Goal: Information Seeking & Learning: Check status

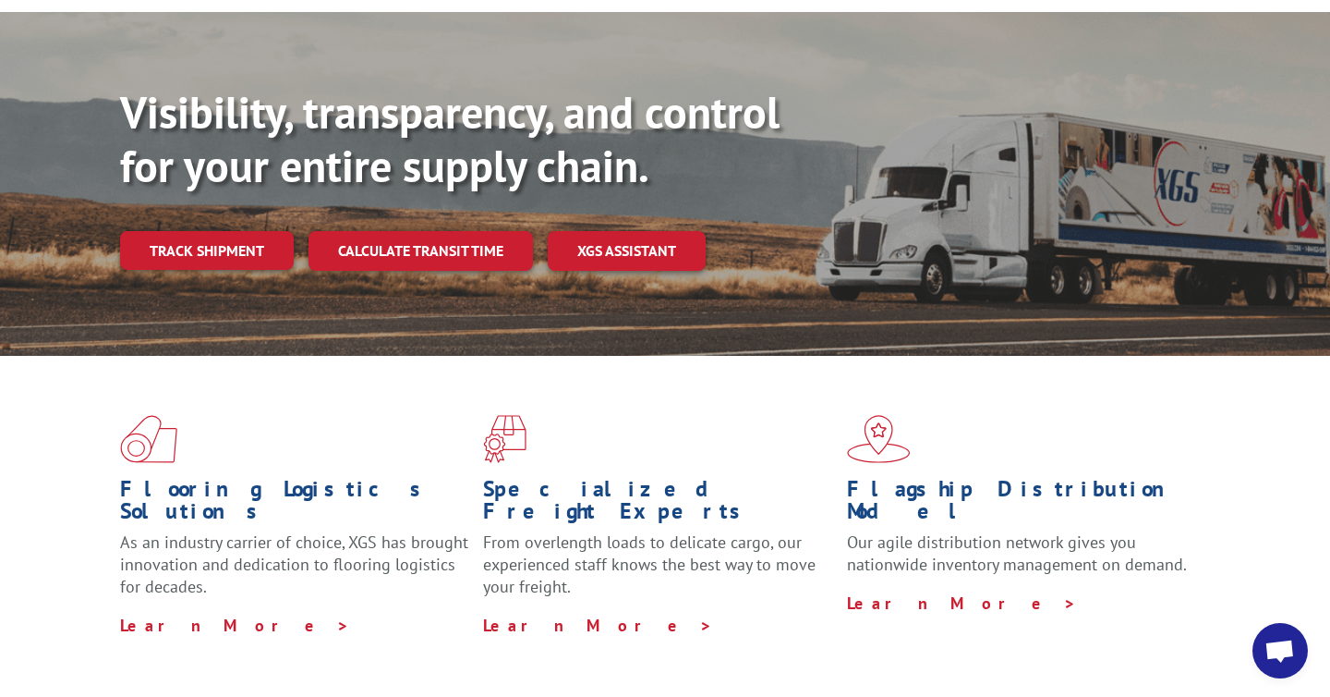
scroll to position [207, 0]
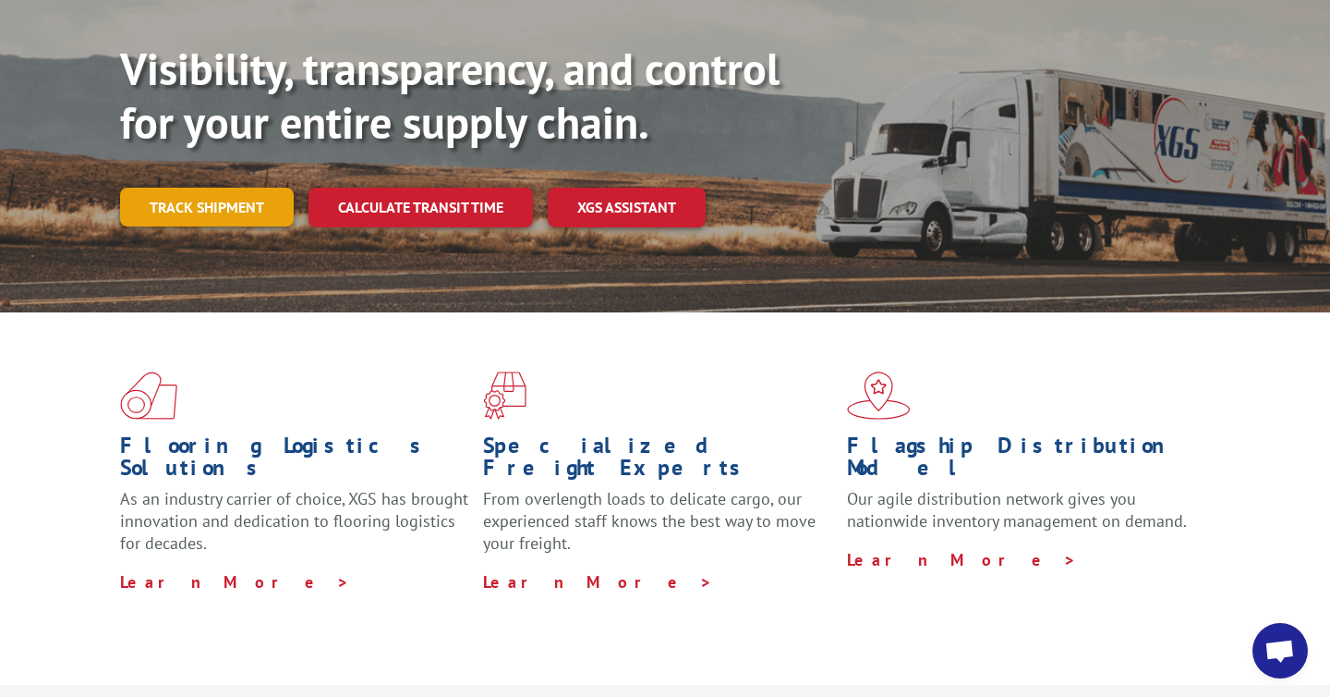
click at [240, 188] on link "Track shipment" at bounding box center [207, 207] width 174 height 39
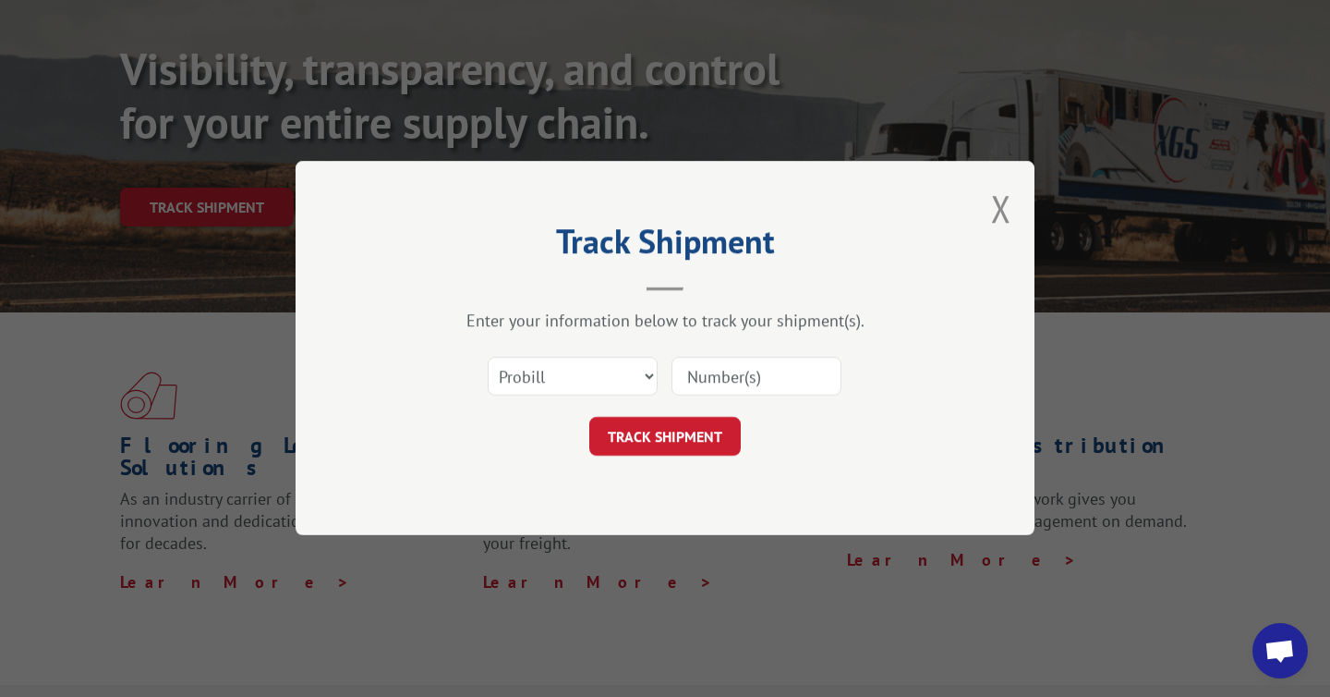
click at [744, 390] on input at bounding box center [757, 377] width 170 height 39
paste input "129332470"
type input "129332470"
click at [704, 449] on button "TRACK SHIPMENT" at bounding box center [665, 437] width 152 height 39
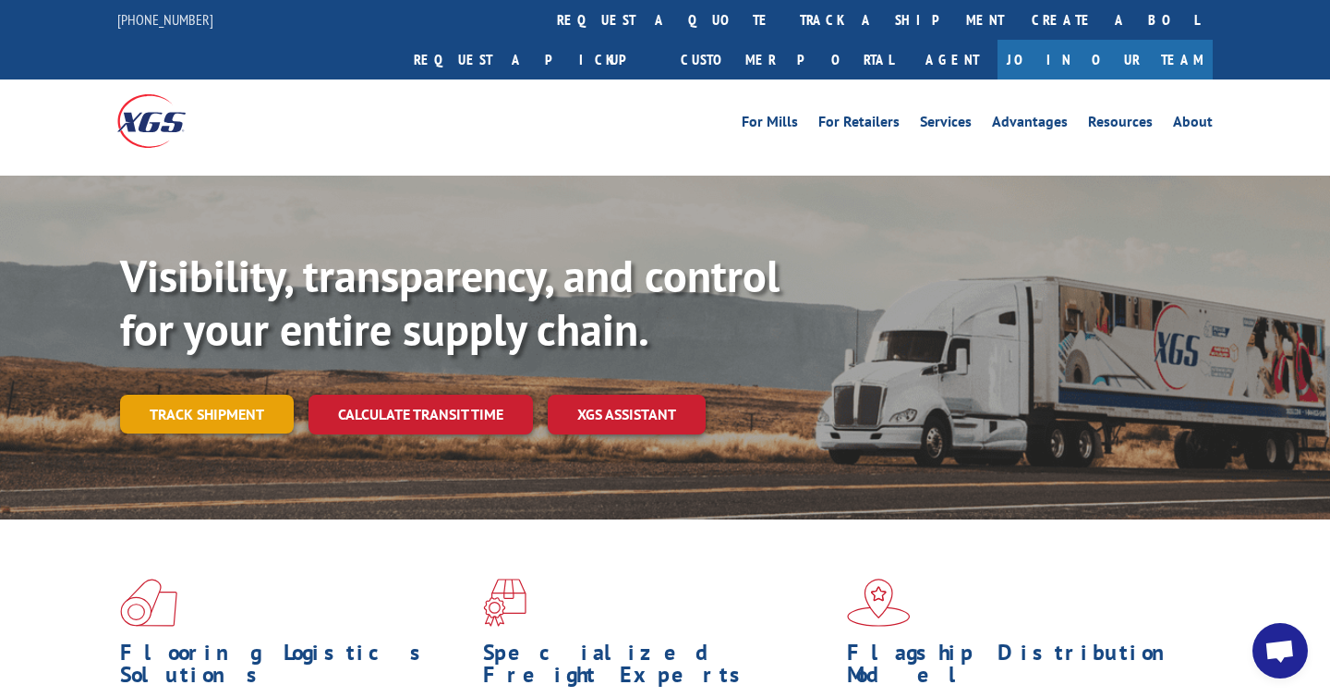
click at [242, 394] on link "Track shipment" at bounding box center [207, 413] width 174 height 39
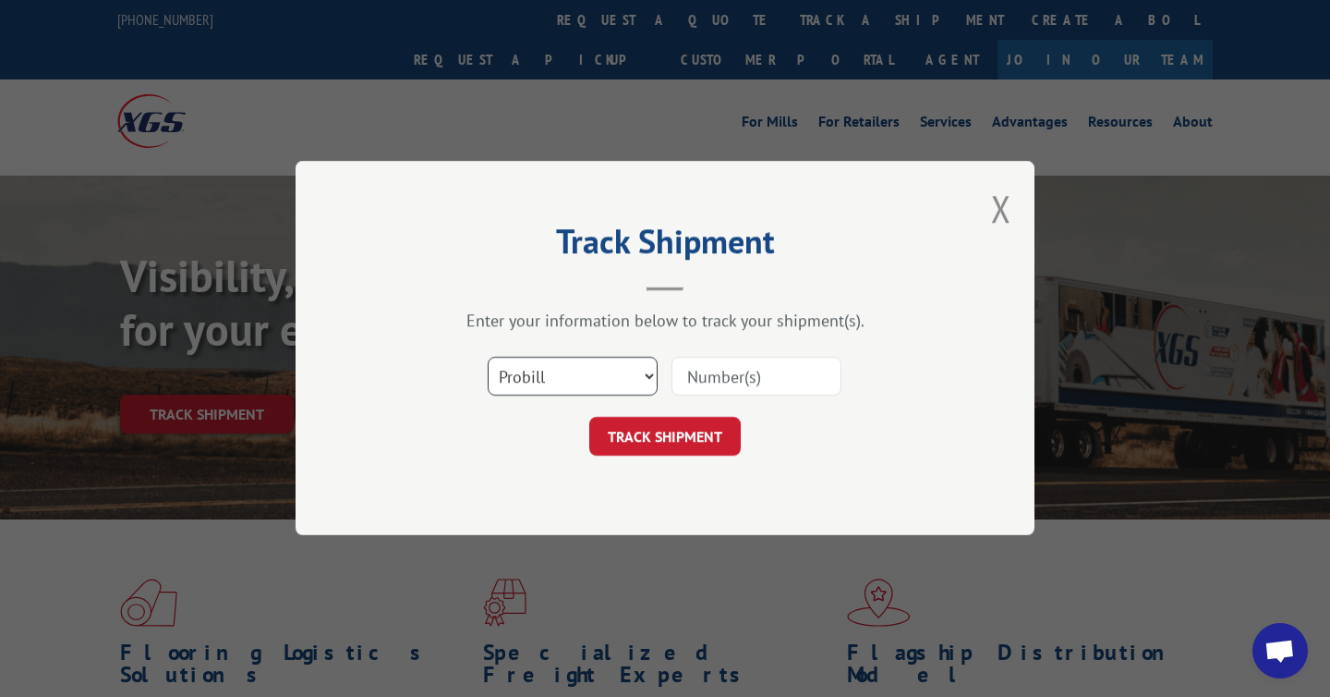
click at [652, 380] on select "Select category... Probill BOL PO" at bounding box center [573, 377] width 170 height 39
select select "po"
click at [488, 358] on select "Select category... Probill BOL PO" at bounding box center [573, 377] width 170 height 39
click at [801, 363] on input at bounding box center [757, 377] width 170 height 39
paste input "129332470"
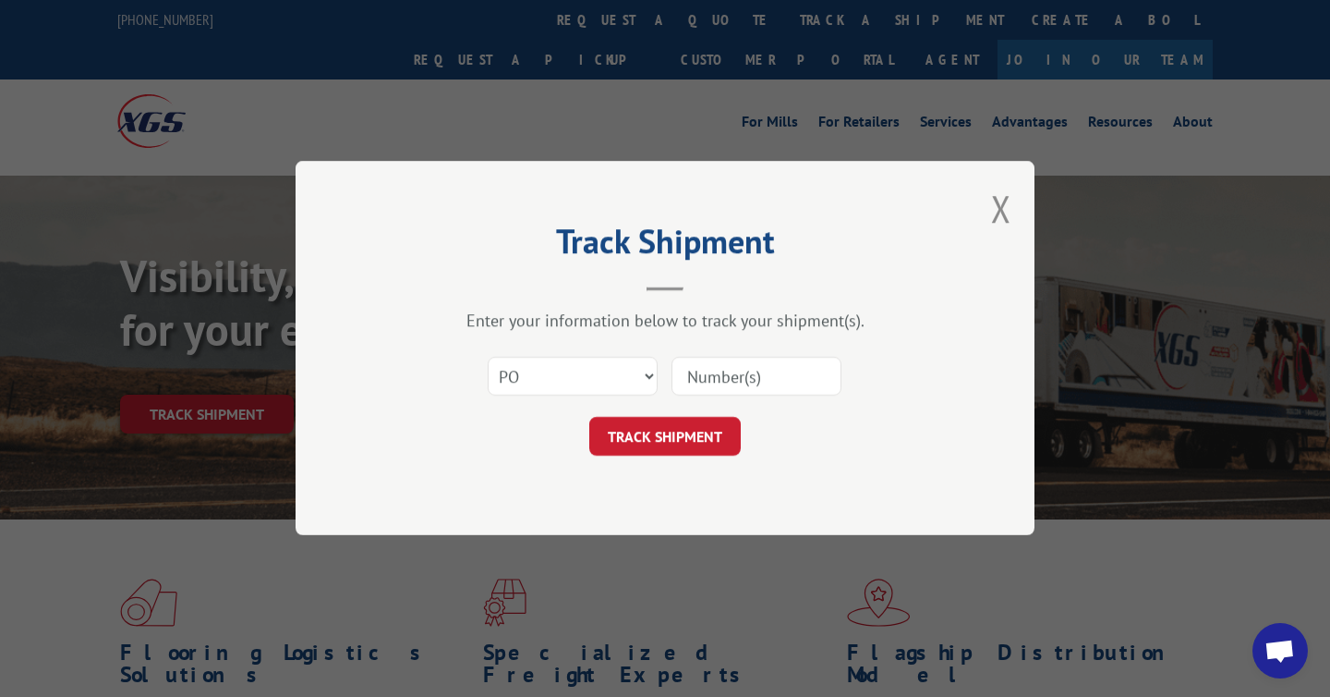
type input "129332470"
click at [681, 436] on button "TRACK SHIPMENT" at bounding box center [665, 437] width 152 height 39
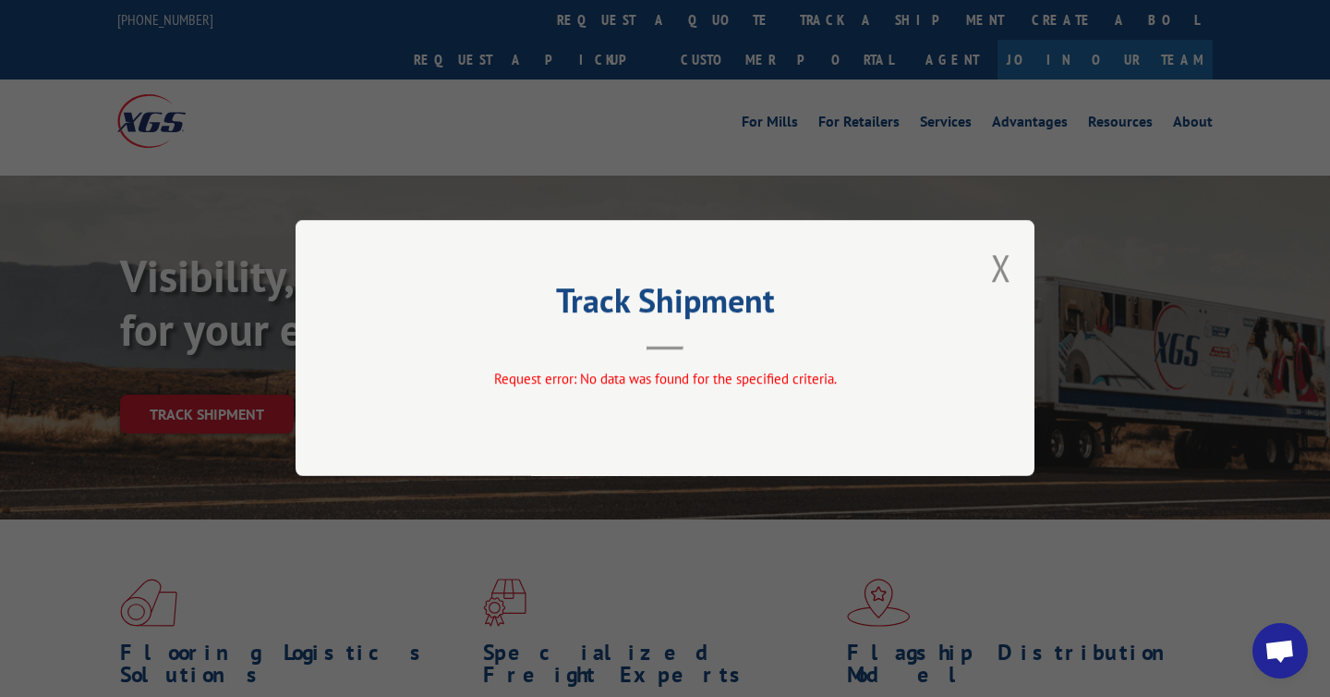
click at [990, 279] on div "Track Shipment Request error: No data was found for the specified criteria." at bounding box center [665, 348] width 739 height 256
click at [998, 271] on button "Close modal" at bounding box center [1001, 267] width 20 height 49
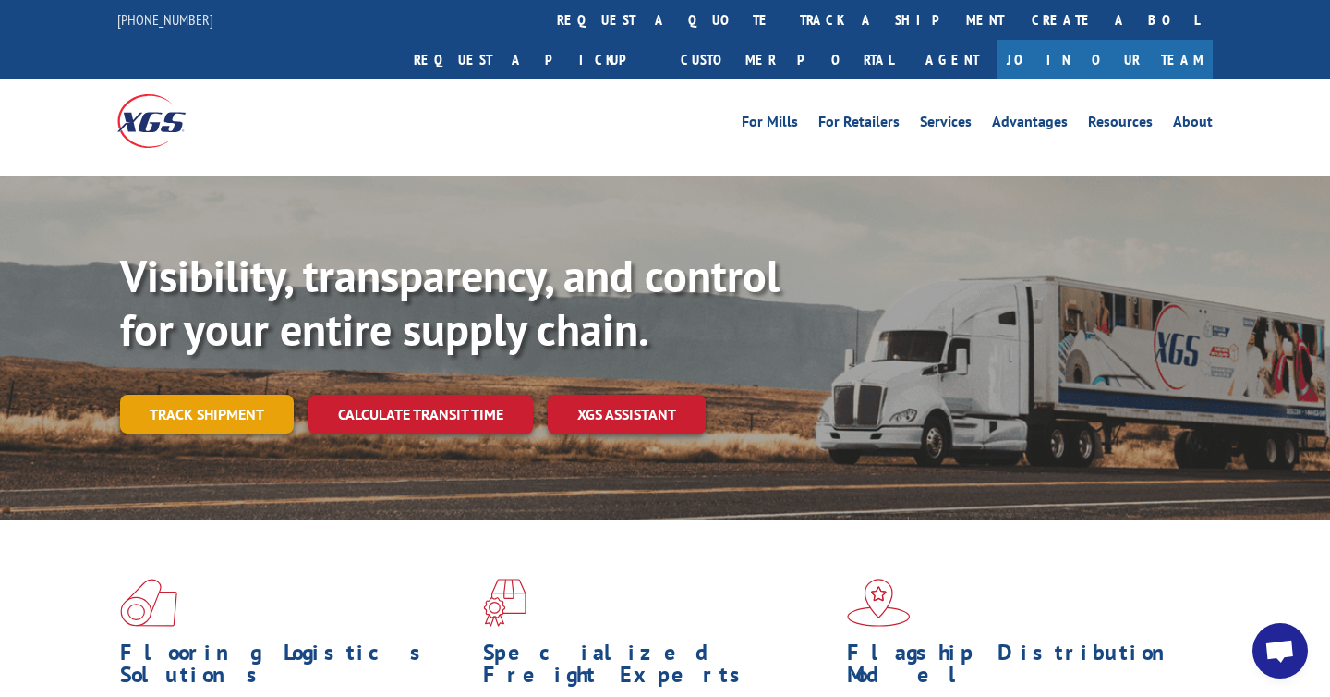
click at [239, 394] on link "Track shipment" at bounding box center [207, 413] width 174 height 39
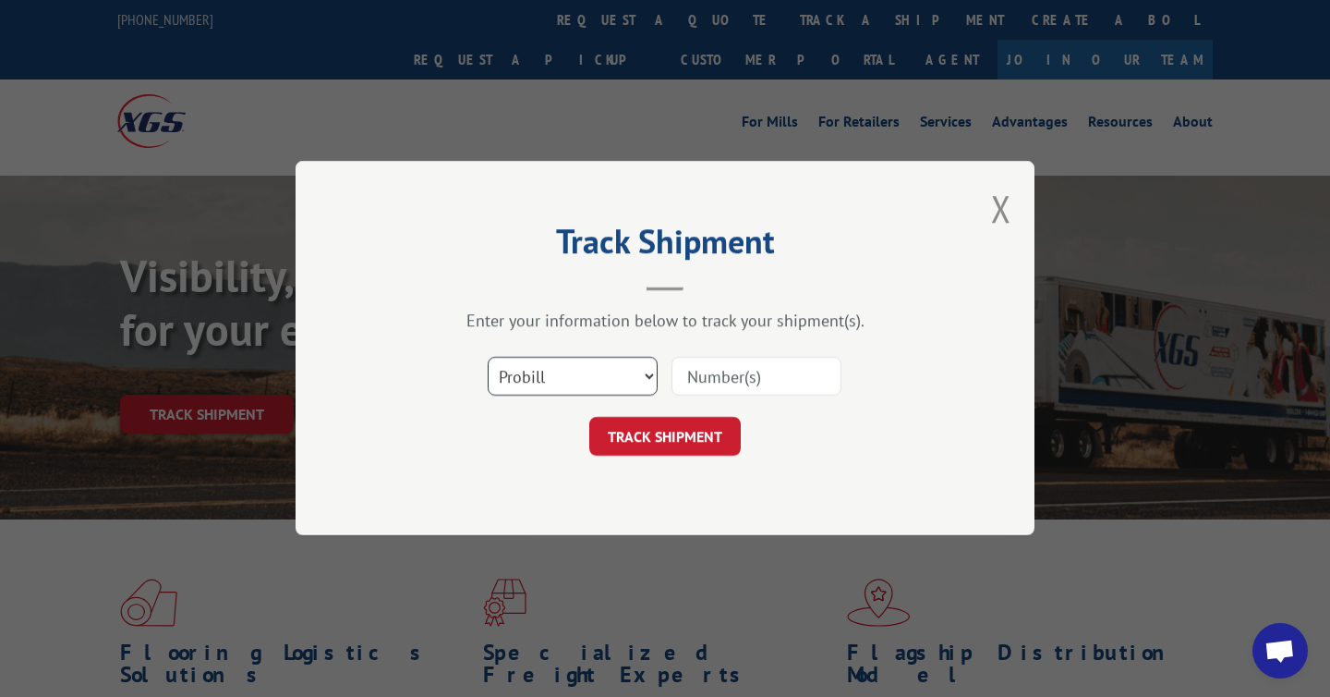
click at [607, 369] on select "Select category... Probill BOL PO" at bounding box center [573, 377] width 170 height 39
select select "bol"
click at [488, 358] on select "Select category... Probill BOL PO" at bounding box center [573, 377] width 170 height 39
click at [722, 382] on input at bounding box center [757, 377] width 170 height 39
paste input "129332470"
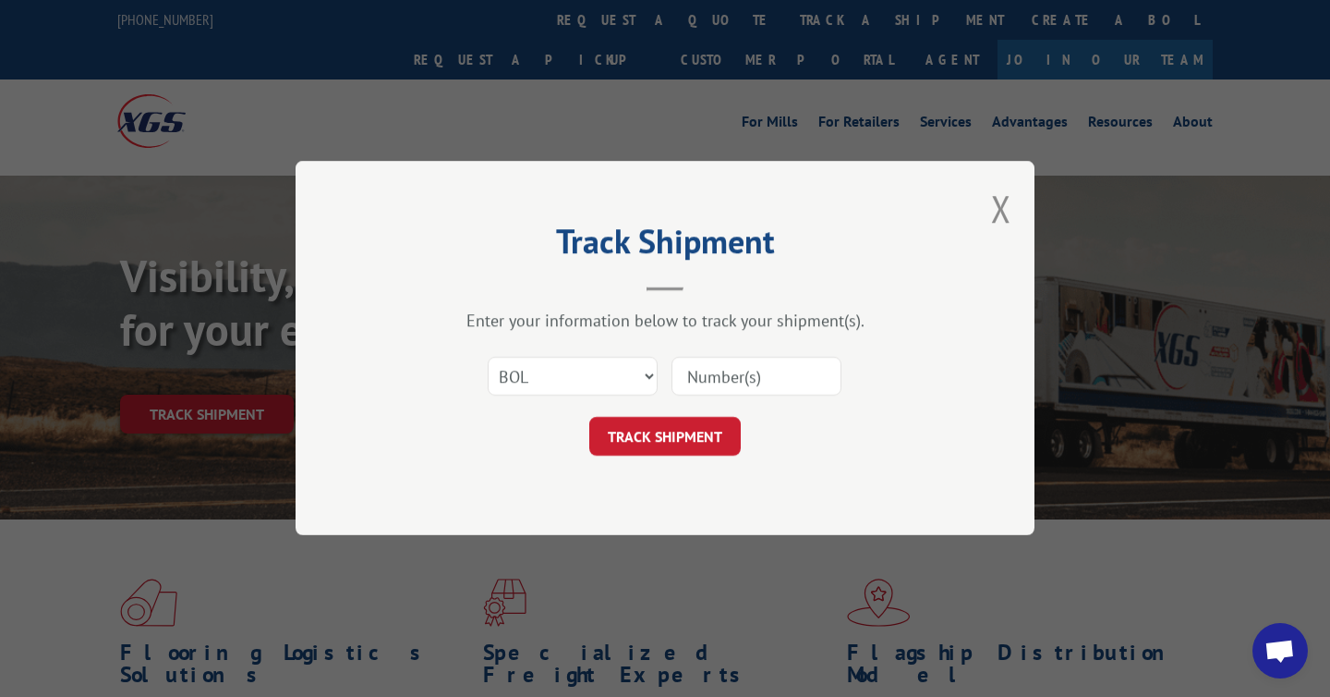
type input "129332470"
click at [681, 436] on button "TRACK SHIPMENT" at bounding box center [665, 437] width 152 height 39
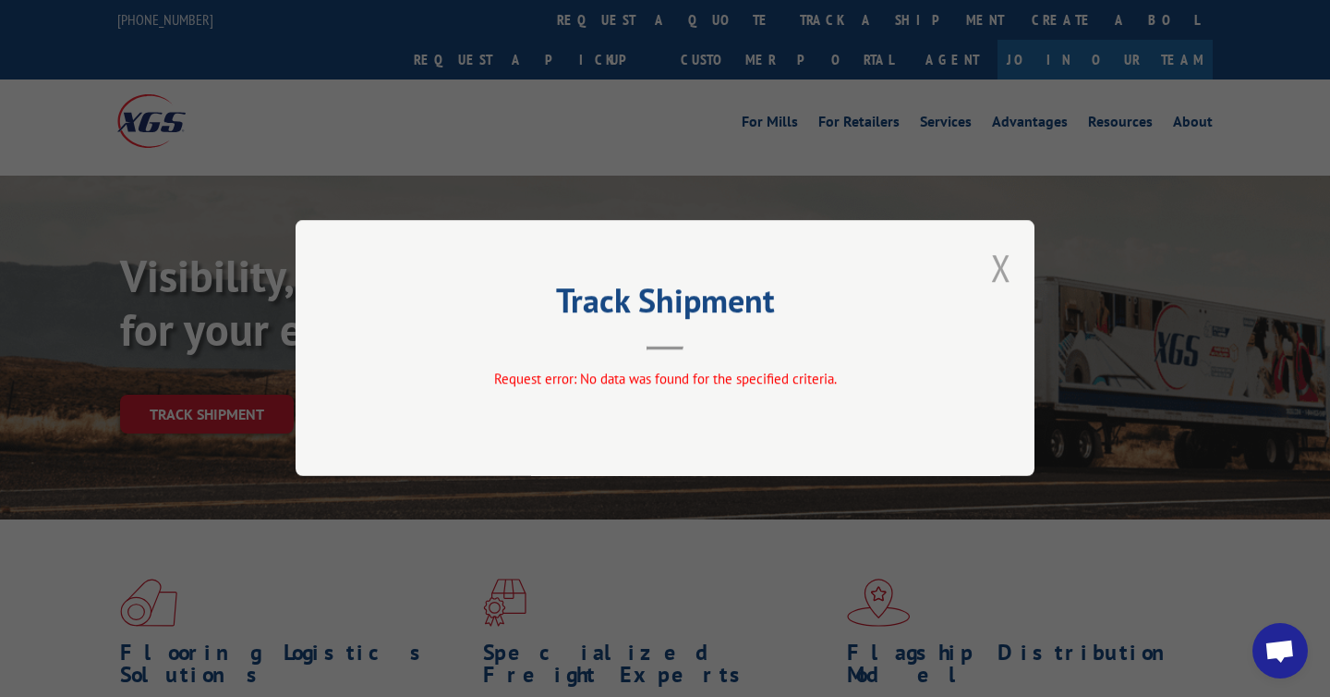
click at [1000, 271] on button "Close modal" at bounding box center [1001, 267] width 20 height 49
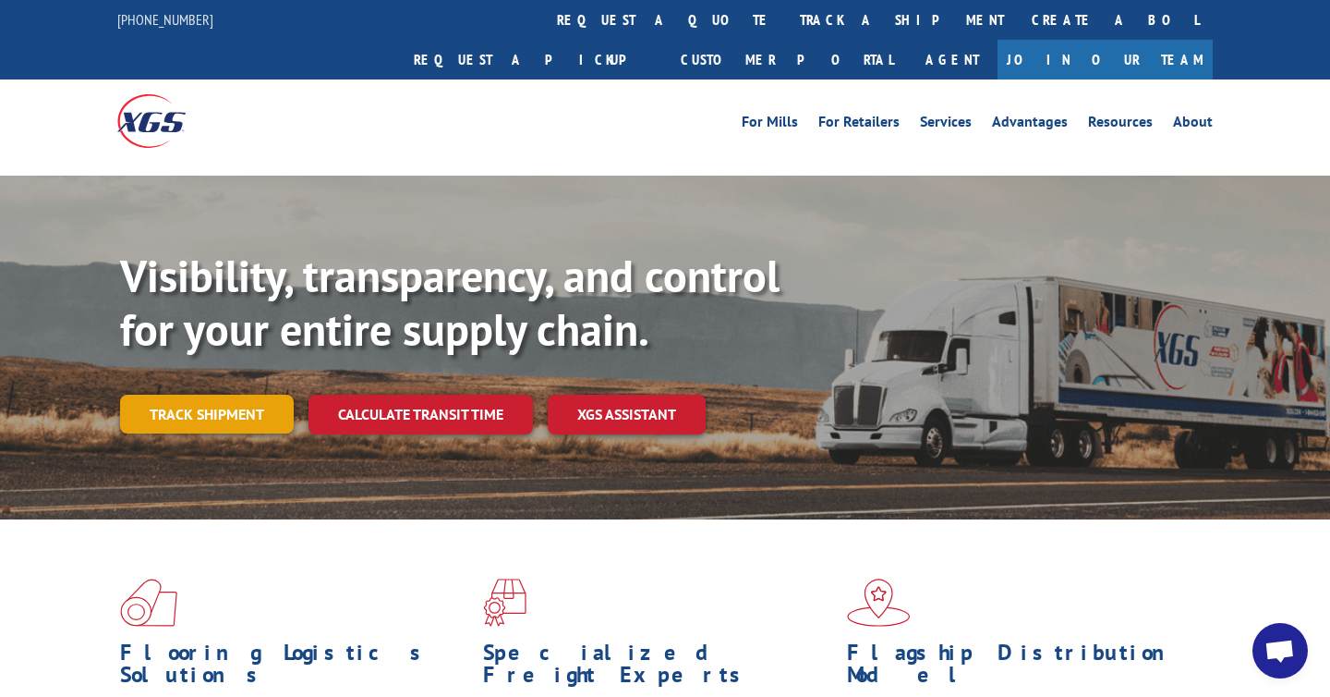
click at [268, 394] on link "Track shipment" at bounding box center [207, 413] width 174 height 39
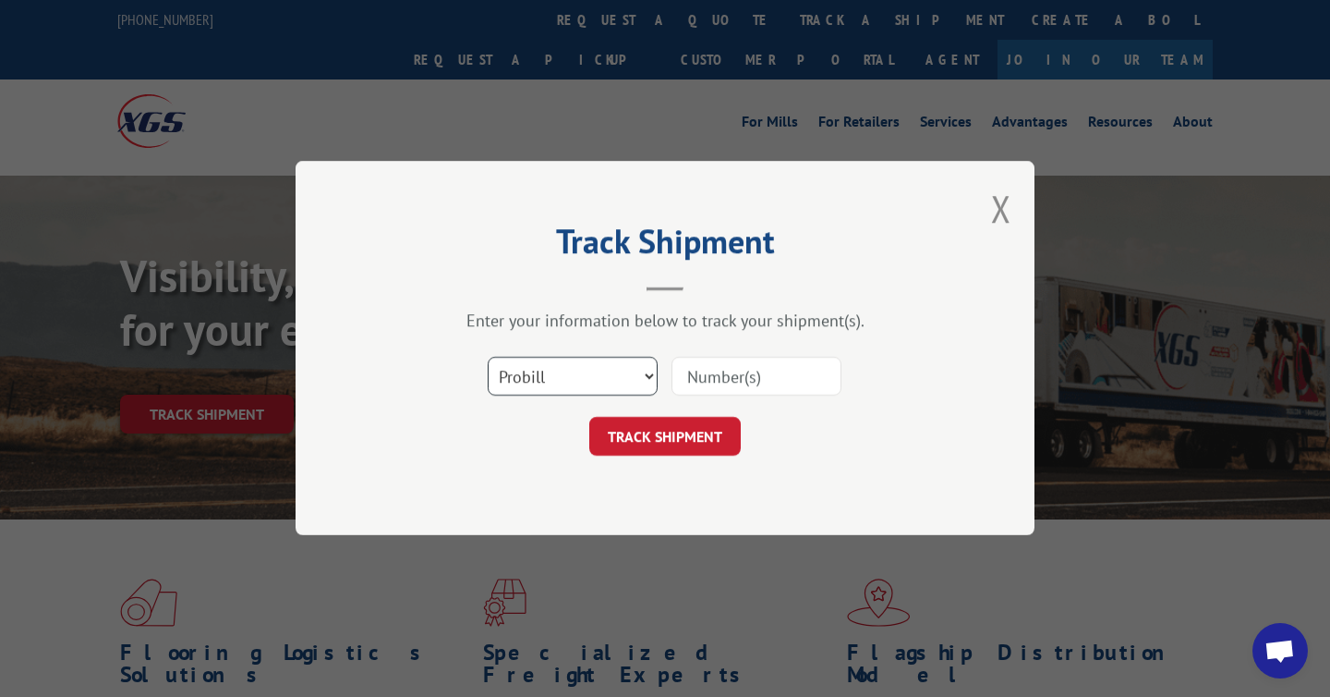
click at [580, 384] on select "Select category... Probill BOL PO" at bounding box center [573, 377] width 170 height 39
click at [746, 372] on input at bounding box center [757, 377] width 170 height 39
paste input "129332470"
type input "129332470"
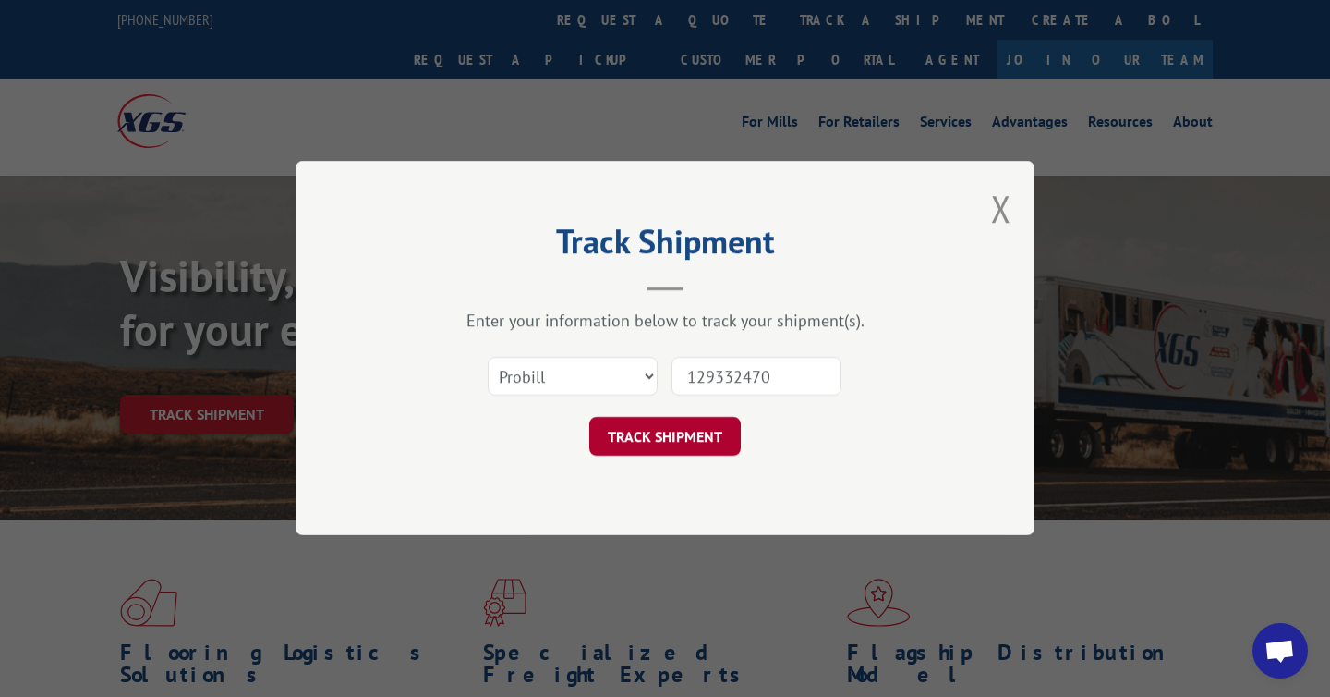
click at [703, 430] on button "TRACK SHIPMENT" at bounding box center [665, 437] width 152 height 39
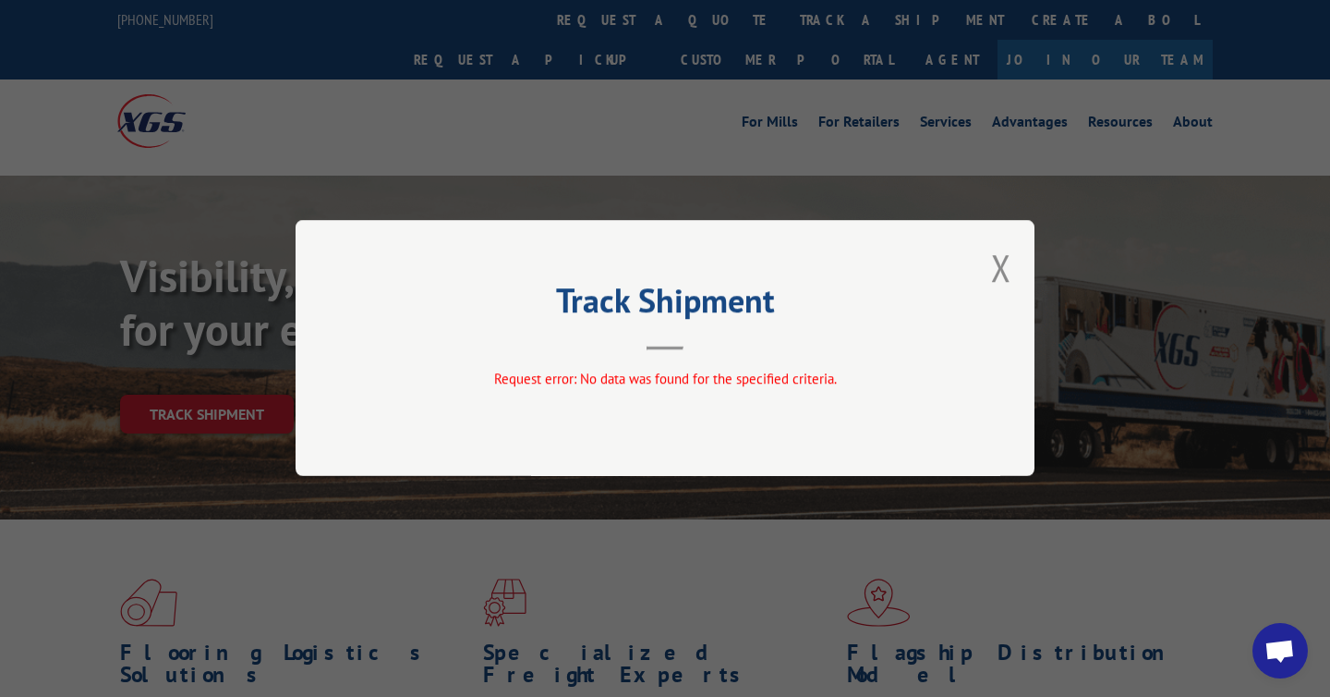
click at [1023, 257] on div "Track Shipment Request error: No data was found for the specified criteria." at bounding box center [665, 348] width 739 height 256
click at [1008, 261] on button "Close modal" at bounding box center [1001, 267] width 20 height 49
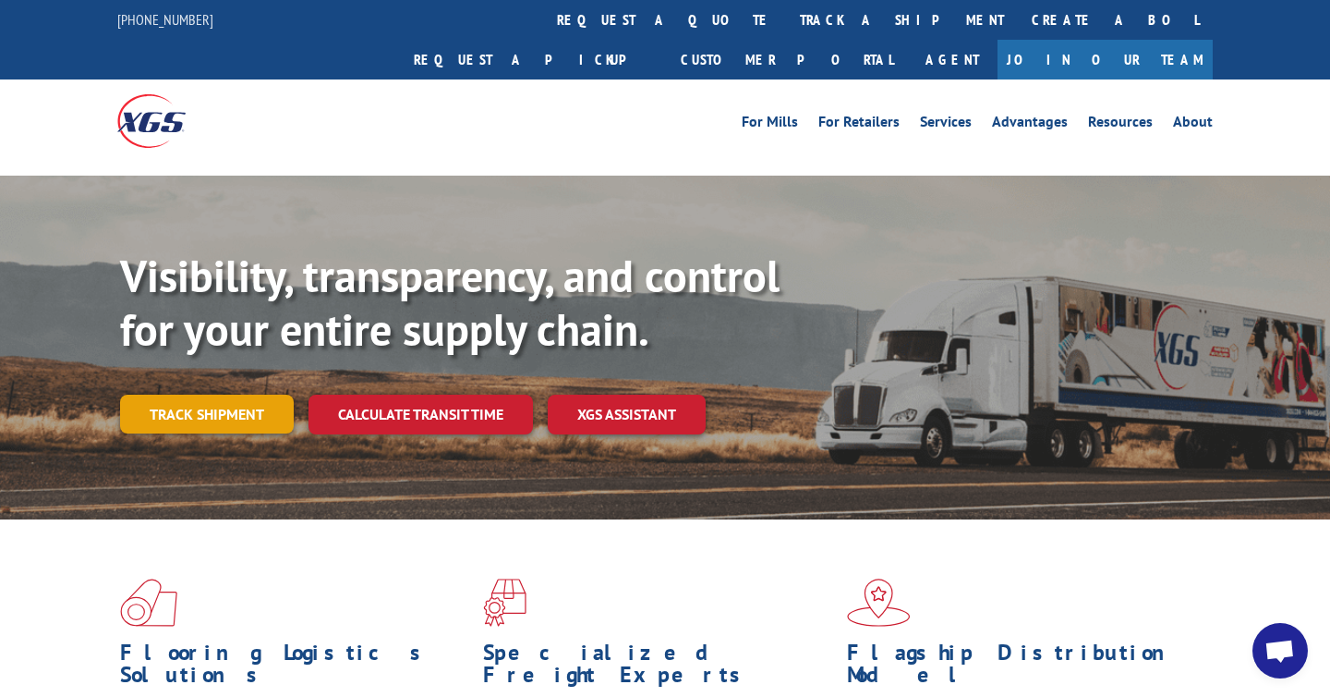
click at [234, 394] on link "Track shipment" at bounding box center [207, 413] width 174 height 39
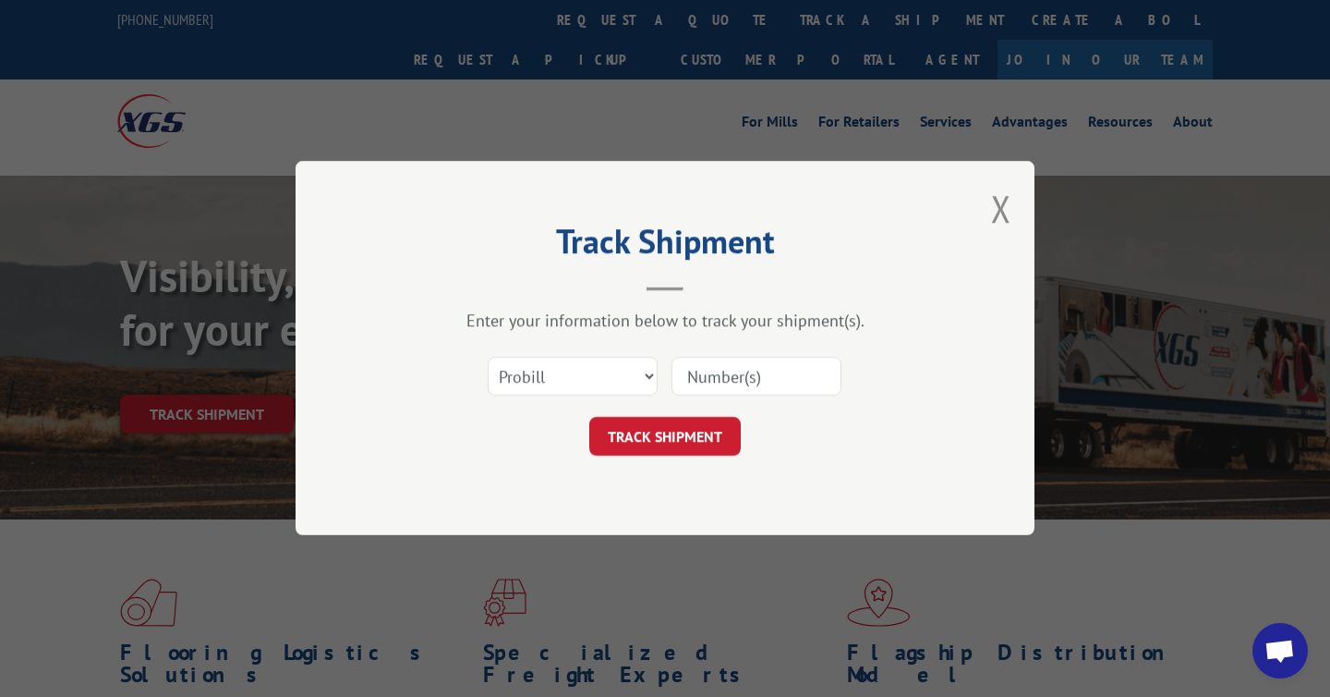
click at [713, 375] on input at bounding box center [757, 377] width 170 height 39
paste input "17674896"
type input "17674896"
click at [672, 429] on button "TRACK SHIPMENT" at bounding box center [665, 437] width 152 height 39
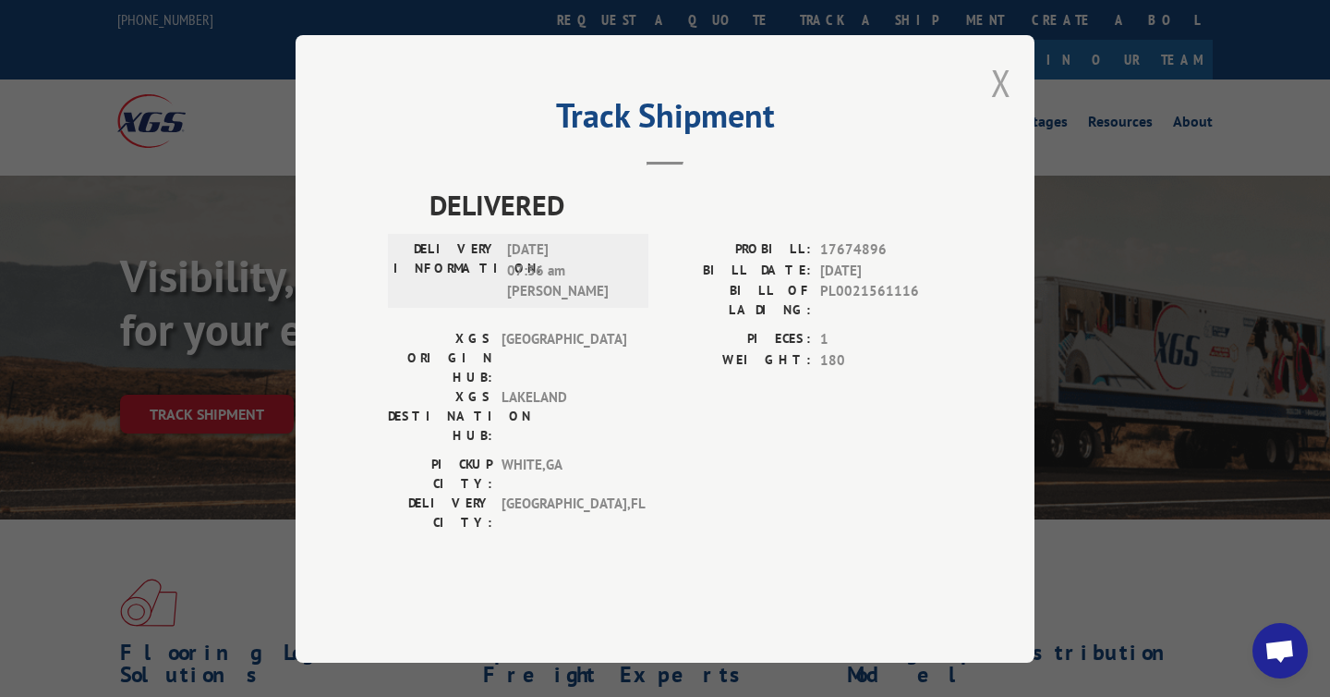
click at [997, 107] on button "Close modal" at bounding box center [1001, 82] width 20 height 49
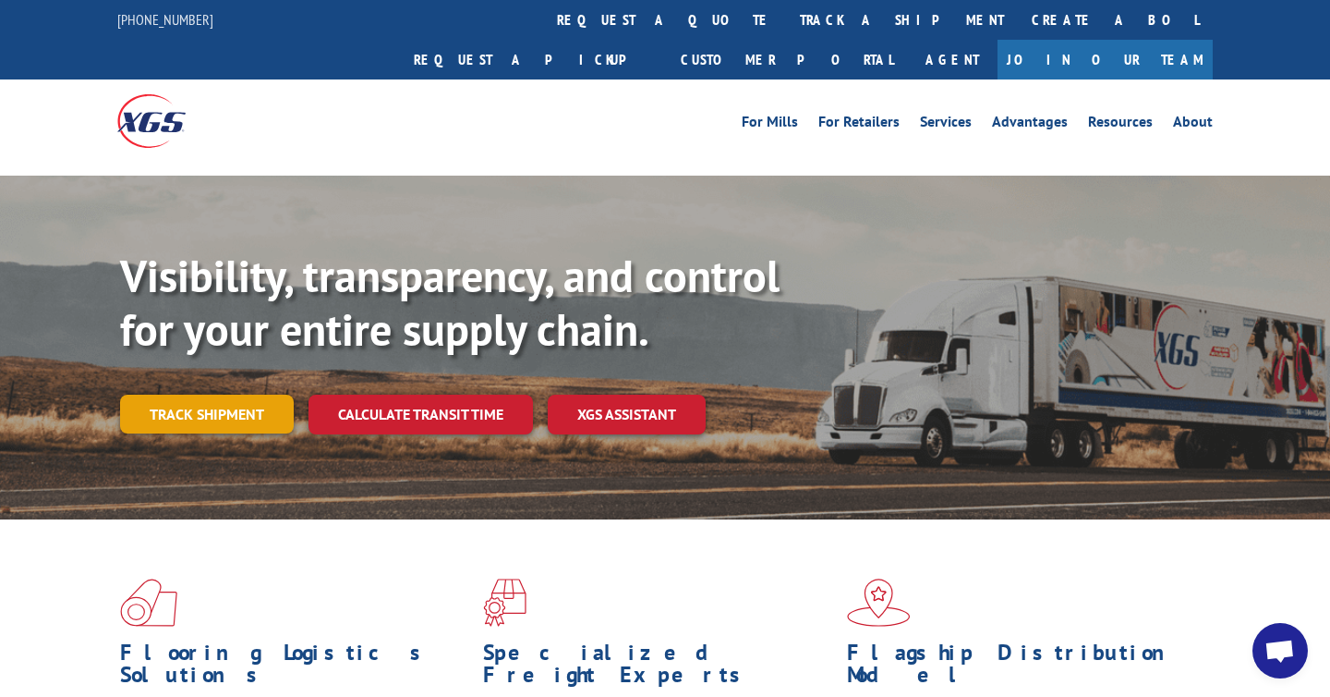
click at [229, 394] on link "Track shipment" at bounding box center [207, 413] width 174 height 39
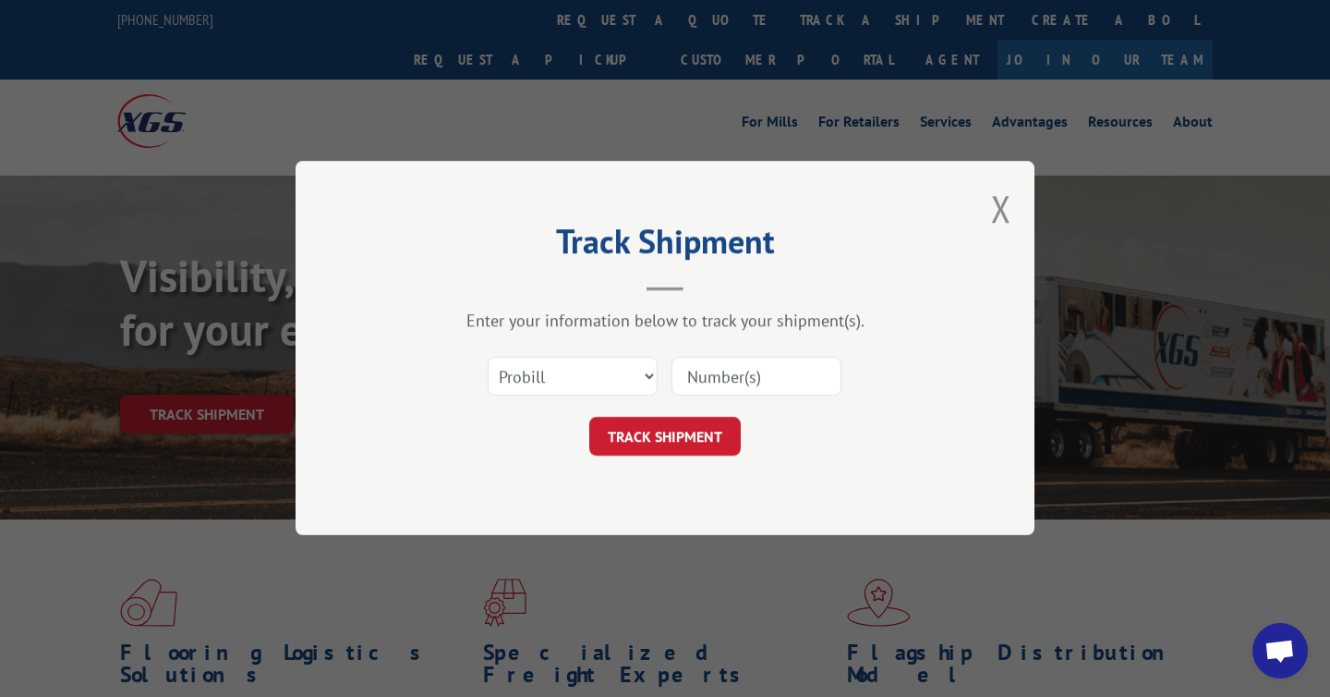
click at [763, 398] on div "Select category... Probill BOL PO" at bounding box center [665, 376] width 554 height 61
click at [770, 384] on input at bounding box center [757, 377] width 170 height 39
paste input "129332470"
type input "129332470"
click at [685, 437] on button "TRACK SHIPMENT" at bounding box center [665, 437] width 152 height 39
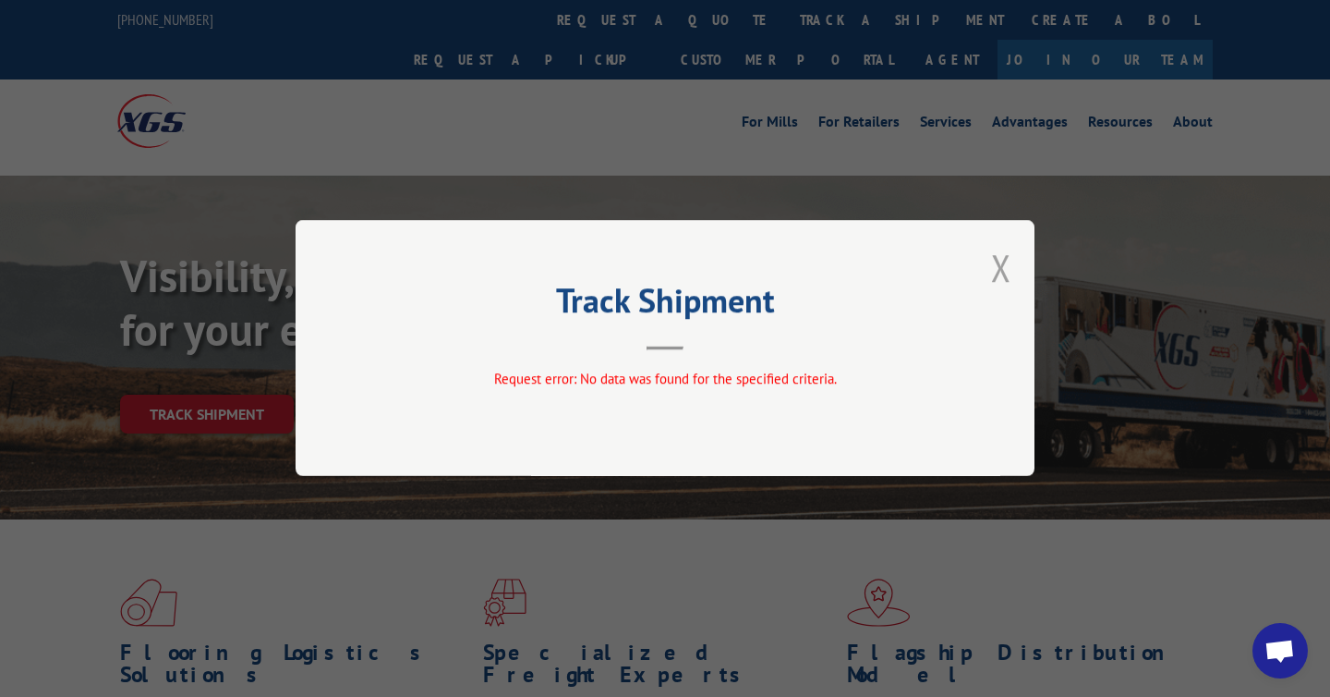
click at [1005, 256] on button "Close modal" at bounding box center [1001, 267] width 20 height 49
